Goal: Information Seeking & Learning: Learn about a topic

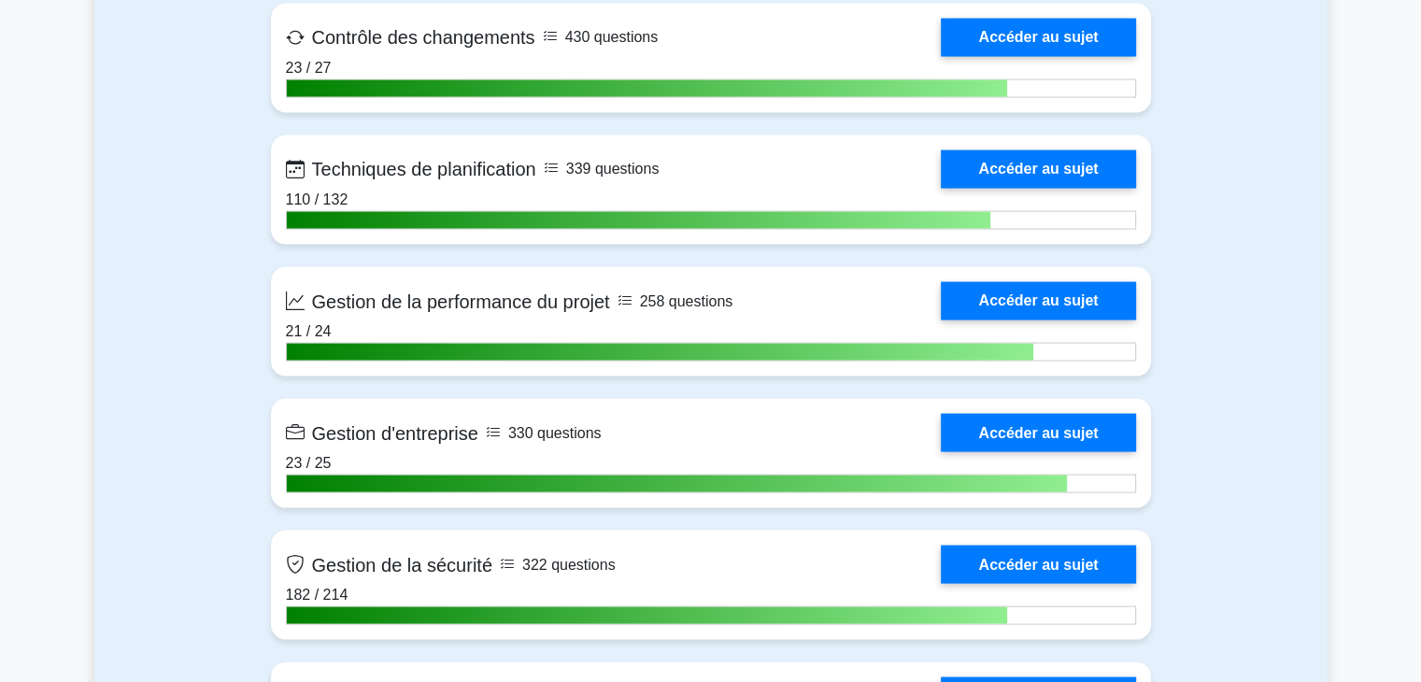
scroll to position [3723, 0]
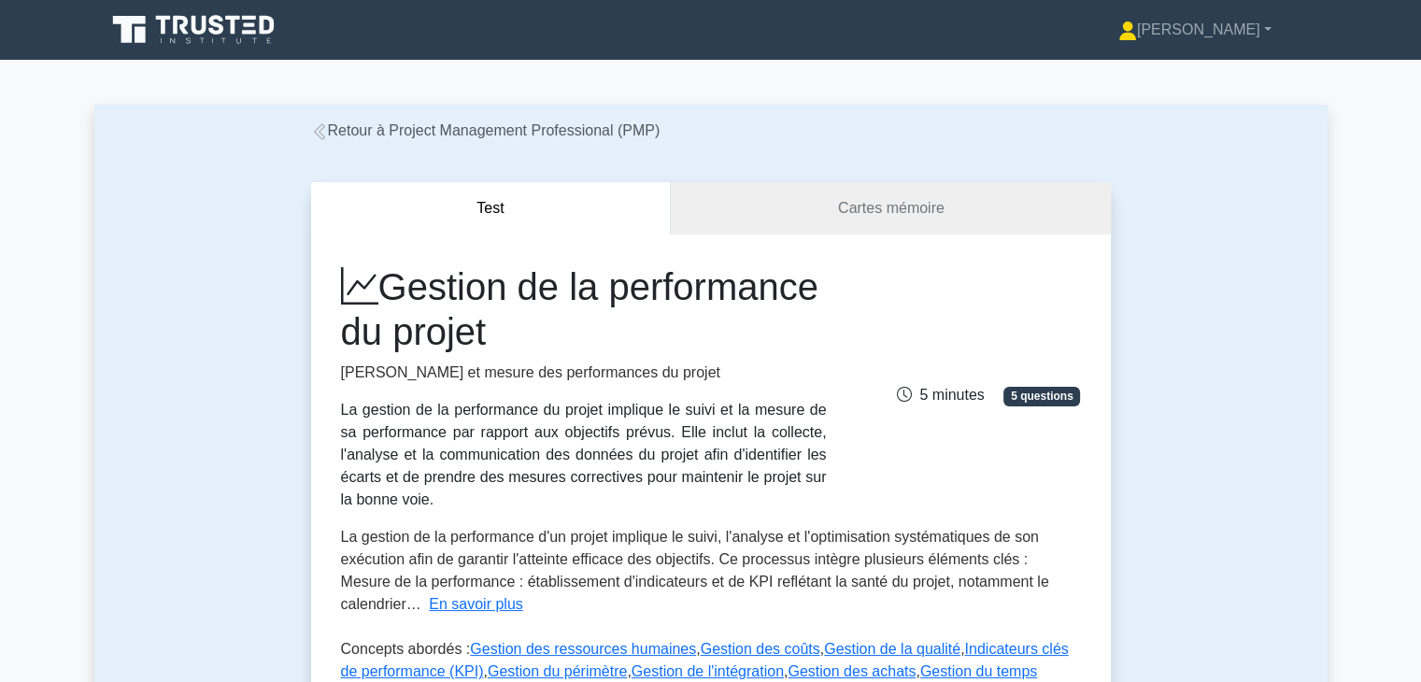
click at [589, 267] on font "Gestion de la performance du projet" at bounding box center [579, 309] width 477 height 86
drag, startPoint x: 344, startPoint y: 375, endPoint x: 517, endPoint y: 378, distance: 173.8
click at [517, 378] on font "Suivi et mesure des performances du projet" at bounding box center [530, 372] width 379 height 16
click at [339, 375] on div "Gestion de la performance du projet Suivi et mesure des performances du projet …" at bounding box center [584, 387] width 508 height 247
drag, startPoint x: 341, startPoint y: 375, endPoint x: 626, endPoint y: 378, distance: 284.9
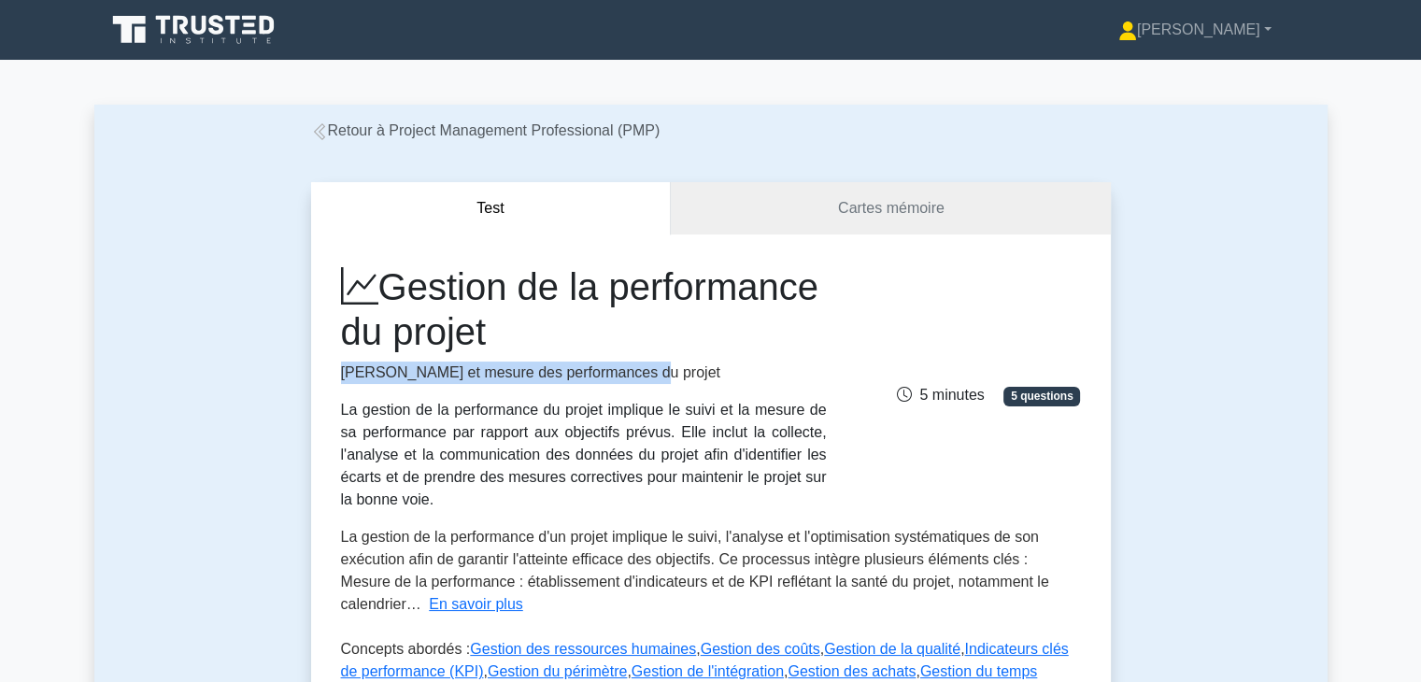
click at [626, 378] on font "Suivi et mesure des performances du projet" at bounding box center [530, 372] width 379 height 16
copy font "Suivi et mesure des performances du projet"
